Goal: Navigation & Orientation: Find specific page/section

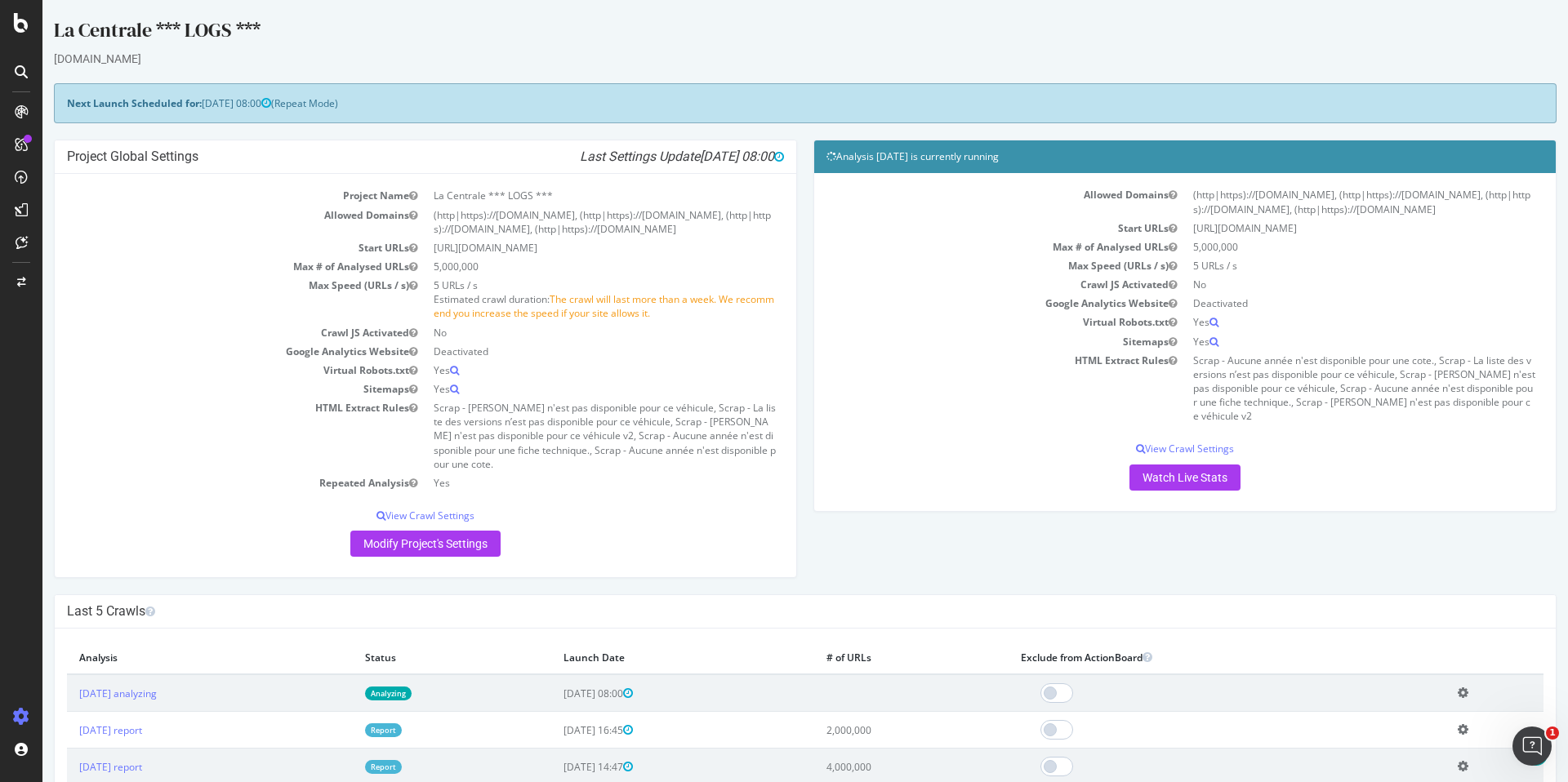
scroll to position [335, 0]
